Goal: Use online tool/utility

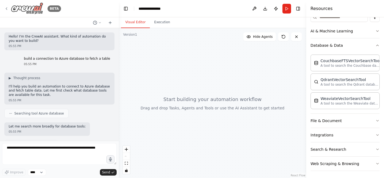
click at [38, 9] on img at bounding box center [27, 8] width 32 height 12
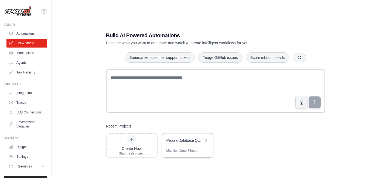
click at [191, 147] on div "People Database Query Assistant" at bounding box center [187, 140] width 51 height 15
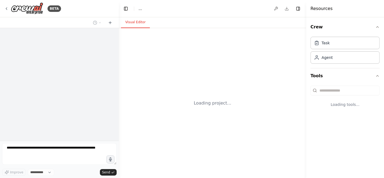
select select "****"
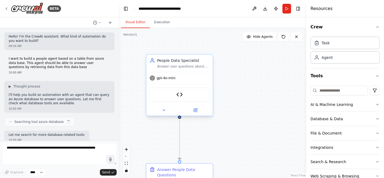
scroll to position [892, 0]
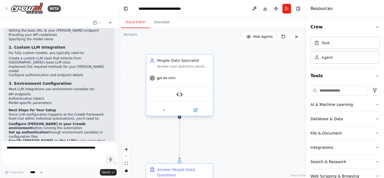
click at [166, 80] on span "gpt-4o-mini" at bounding box center [165, 78] width 19 height 4
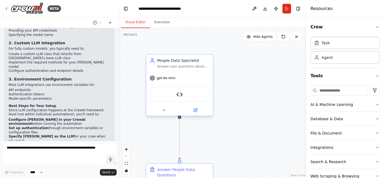
click at [166, 80] on span "gpt-4o-mini" at bounding box center [165, 78] width 19 height 4
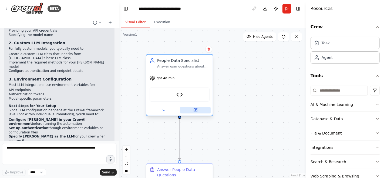
click at [195, 109] on icon at bounding box center [196, 109] width 2 height 2
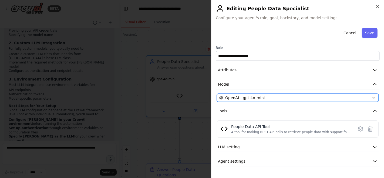
click at [308, 97] on div "OpenAI - gpt-4o-mini" at bounding box center [294, 97] width 150 height 5
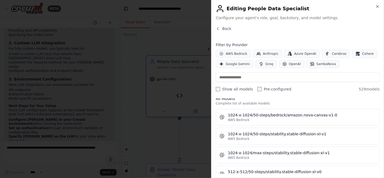
scroll to position [0, 0]
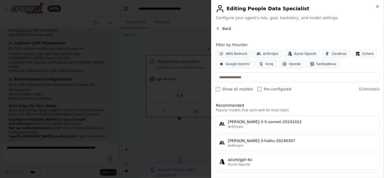
click at [220, 29] on icon "button" at bounding box center [218, 28] width 4 height 4
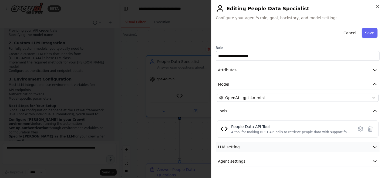
click at [250, 148] on button "LLM setting" at bounding box center [298, 147] width 164 height 10
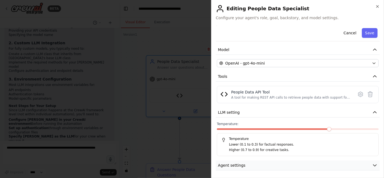
click at [244, 162] on button "Agent settings" at bounding box center [298, 165] width 164 height 10
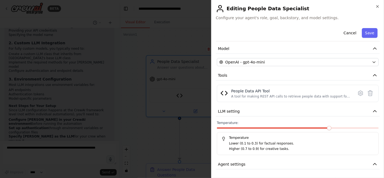
scroll to position [0, 0]
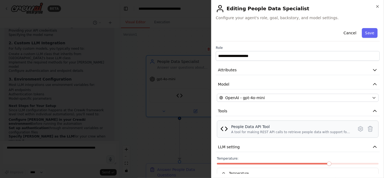
click at [269, 127] on div "People Data API Tool" at bounding box center [290, 126] width 119 height 5
click at [345, 30] on button "Cancel" at bounding box center [349, 33] width 19 height 10
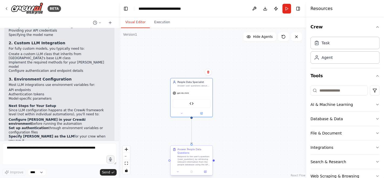
click at [196, 155] on div "Respond to the user's question: {user_question} by retrieving relevant informat…" at bounding box center [193, 160] width 33 height 11
click at [206, 170] on button at bounding box center [205, 171] width 12 height 4
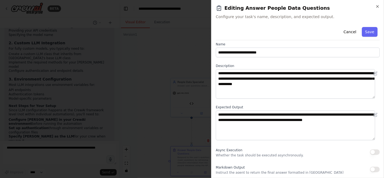
scroll to position [5, 0]
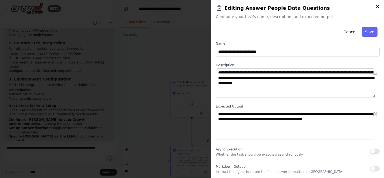
click at [378, 7] on icon "button" at bounding box center [377, 6] width 4 height 4
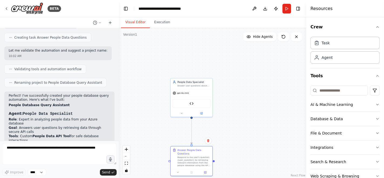
scroll to position [532, 0]
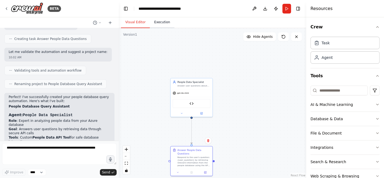
click at [159, 24] on button "Execution" at bounding box center [162, 22] width 25 height 11
click at [135, 20] on button "Visual Editor" at bounding box center [135, 22] width 29 height 11
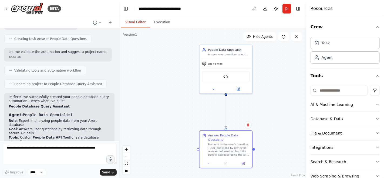
click at [320, 133] on button "File & Document" at bounding box center [344, 133] width 69 height 14
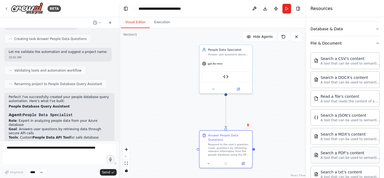
scroll to position [167, 0]
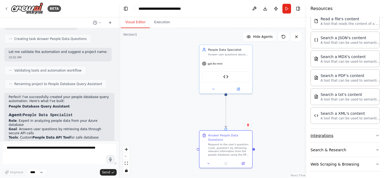
click at [341, 133] on button "Integrations" at bounding box center [344, 135] width 69 height 14
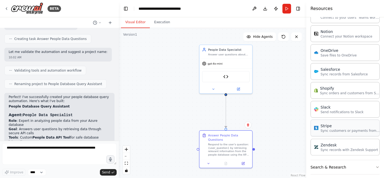
scroll to position [565, 0]
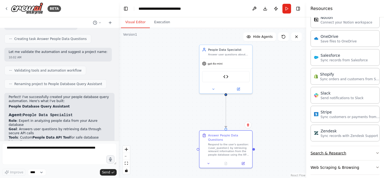
click at [337, 148] on button "Search & Research" at bounding box center [344, 153] width 69 height 14
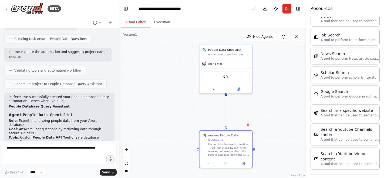
scroll to position [837, 0]
click at [363, 173] on button "Web Scraping & Browsing" at bounding box center [344, 180] width 69 height 14
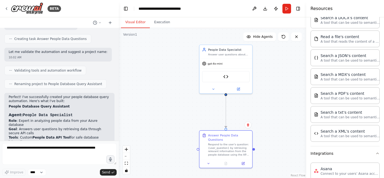
scroll to position [0, 0]
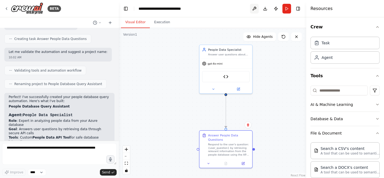
click at [255, 10] on button at bounding box center [254, 9] width 9 height 10
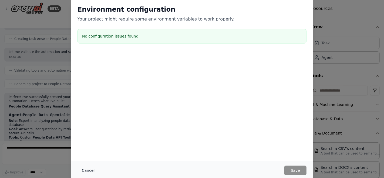
click at [88, 169] on button "Cancel" at bounding box center [87, 170] width 21 height 10
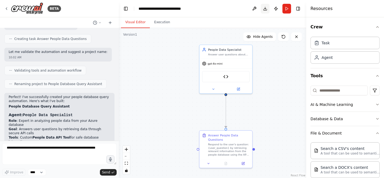
click at [266, 10] on button "Download" at bounding box center [265, 9] width 9 height 10
